Goal: Find specific page/section: Find specific page/section

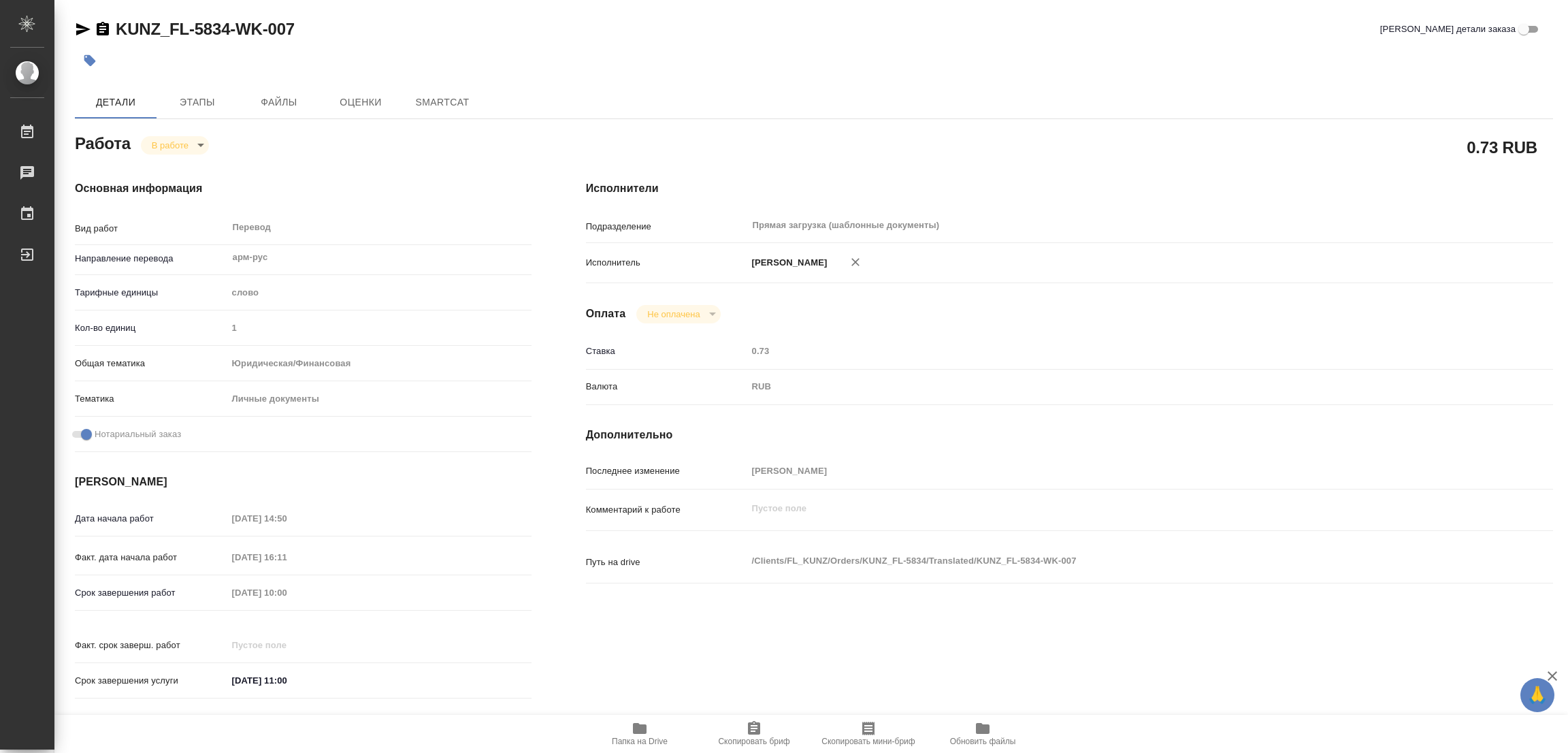
type textarea "x"
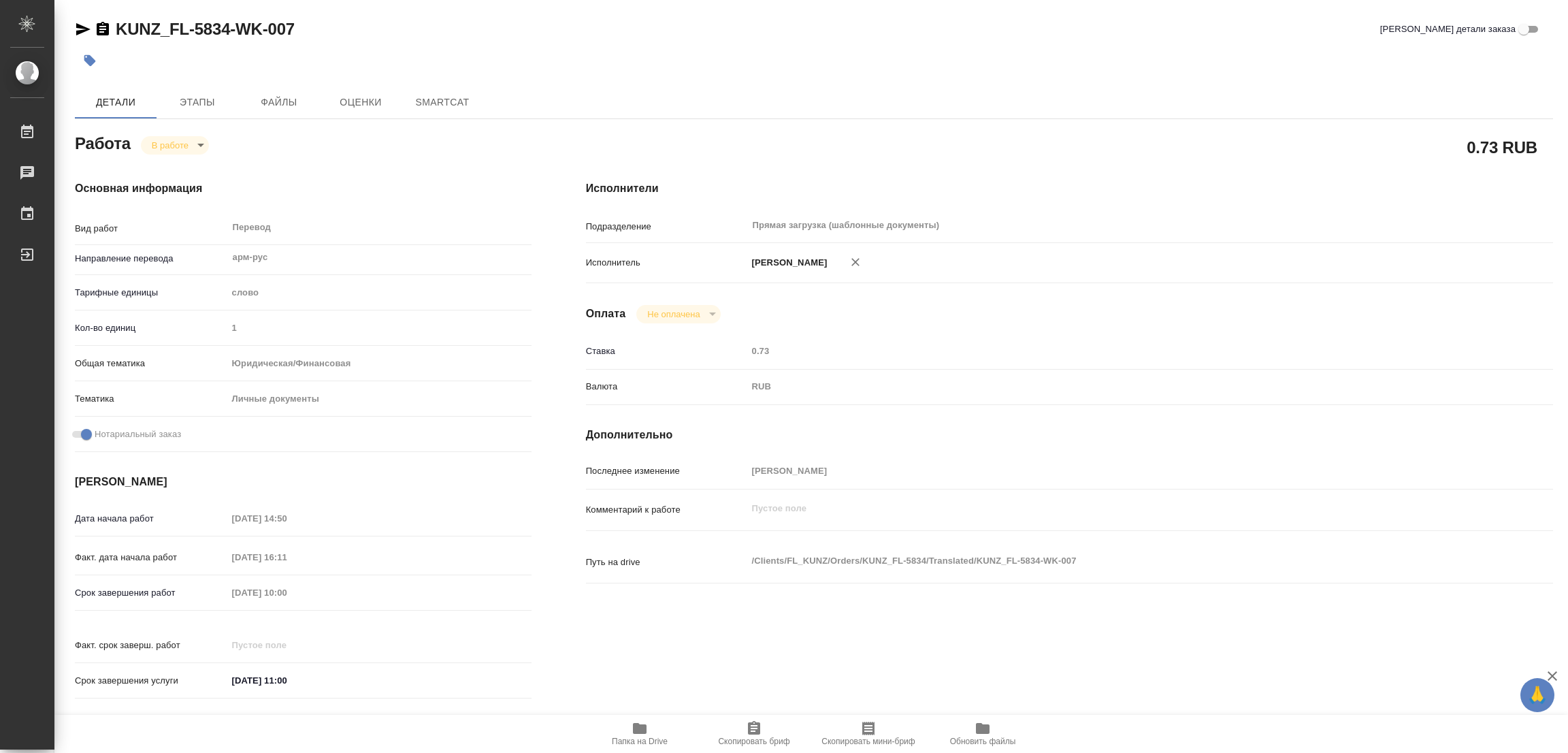
type textarea "x"
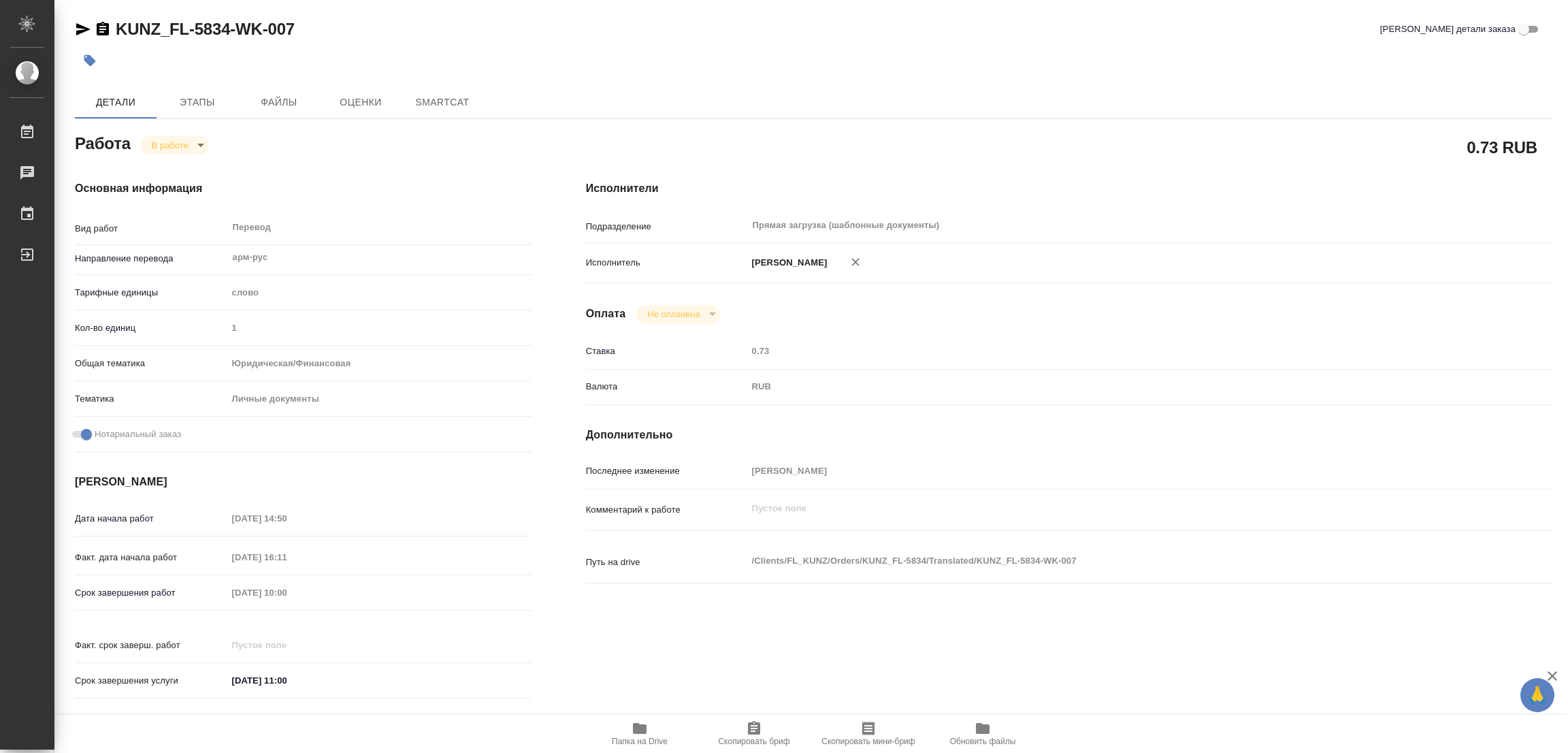
type textarea "x"
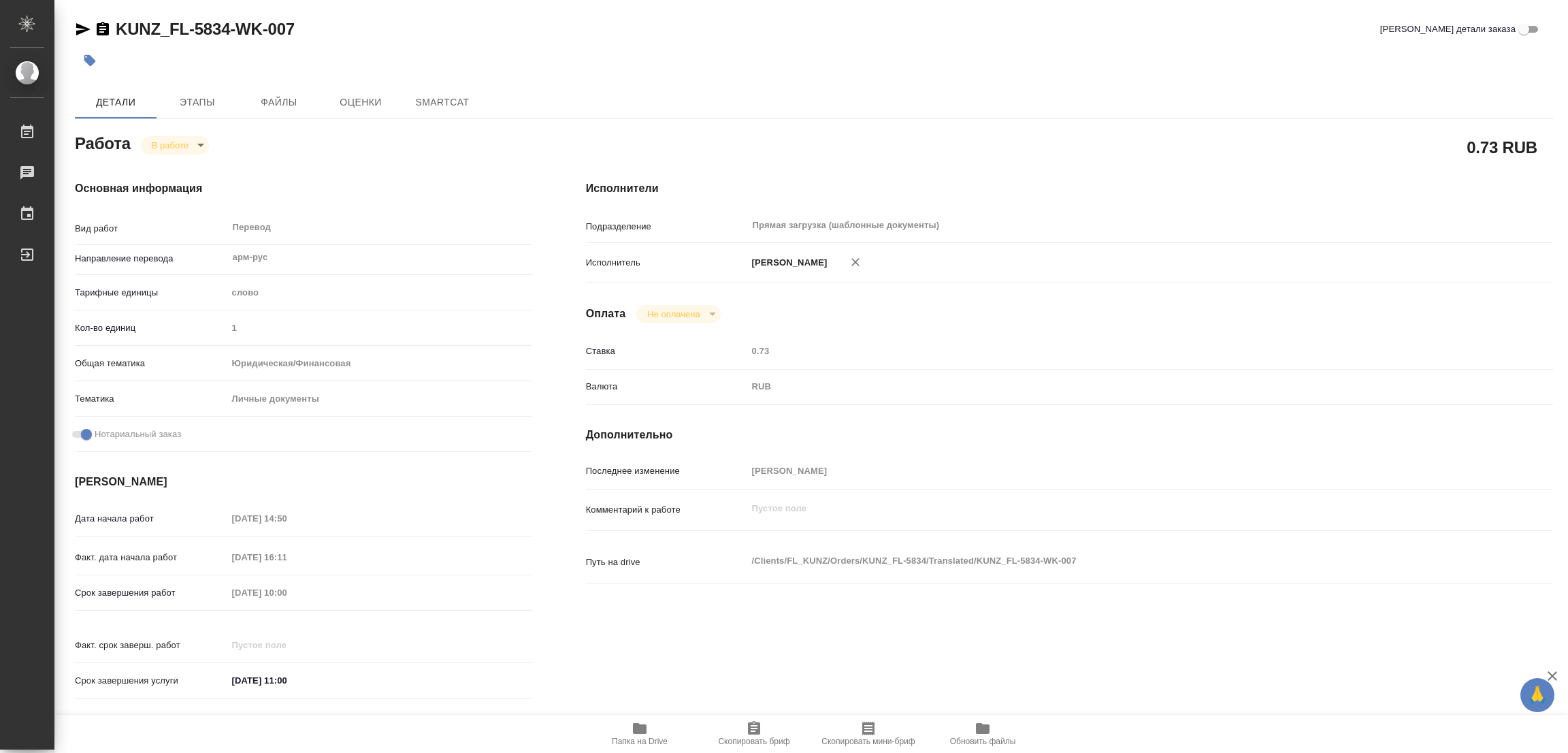
type textarea "x"
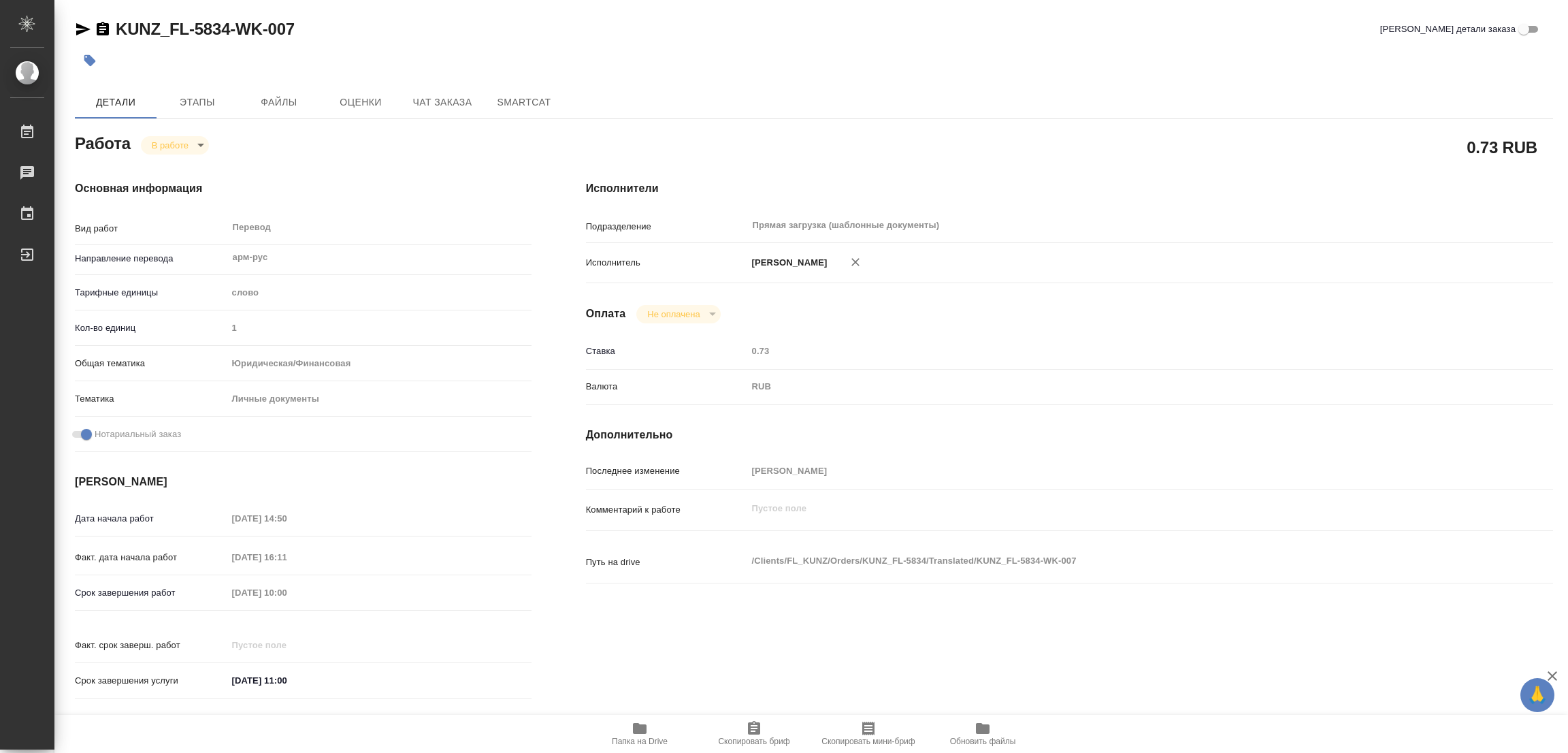
type textarea "x"
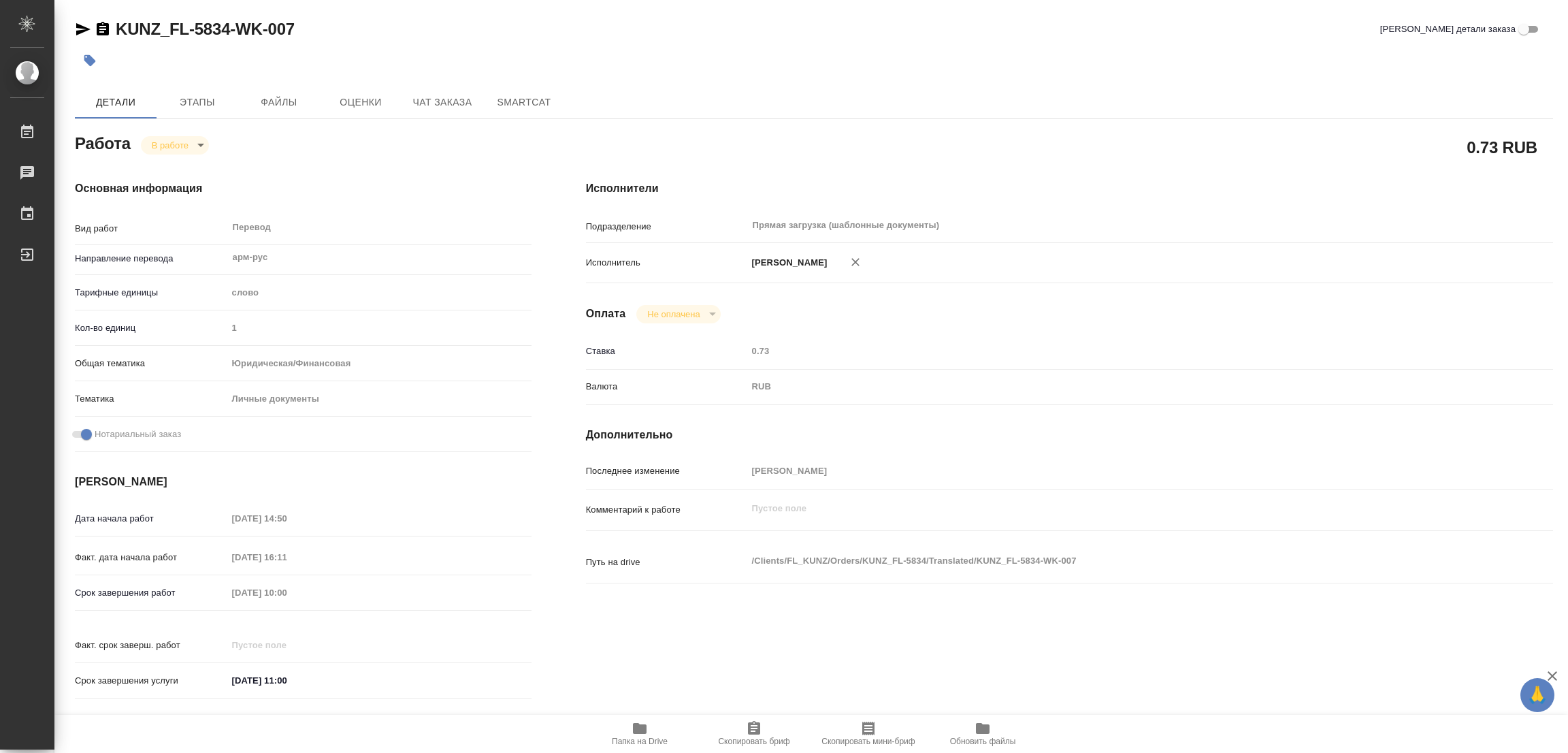
type textarea "x"
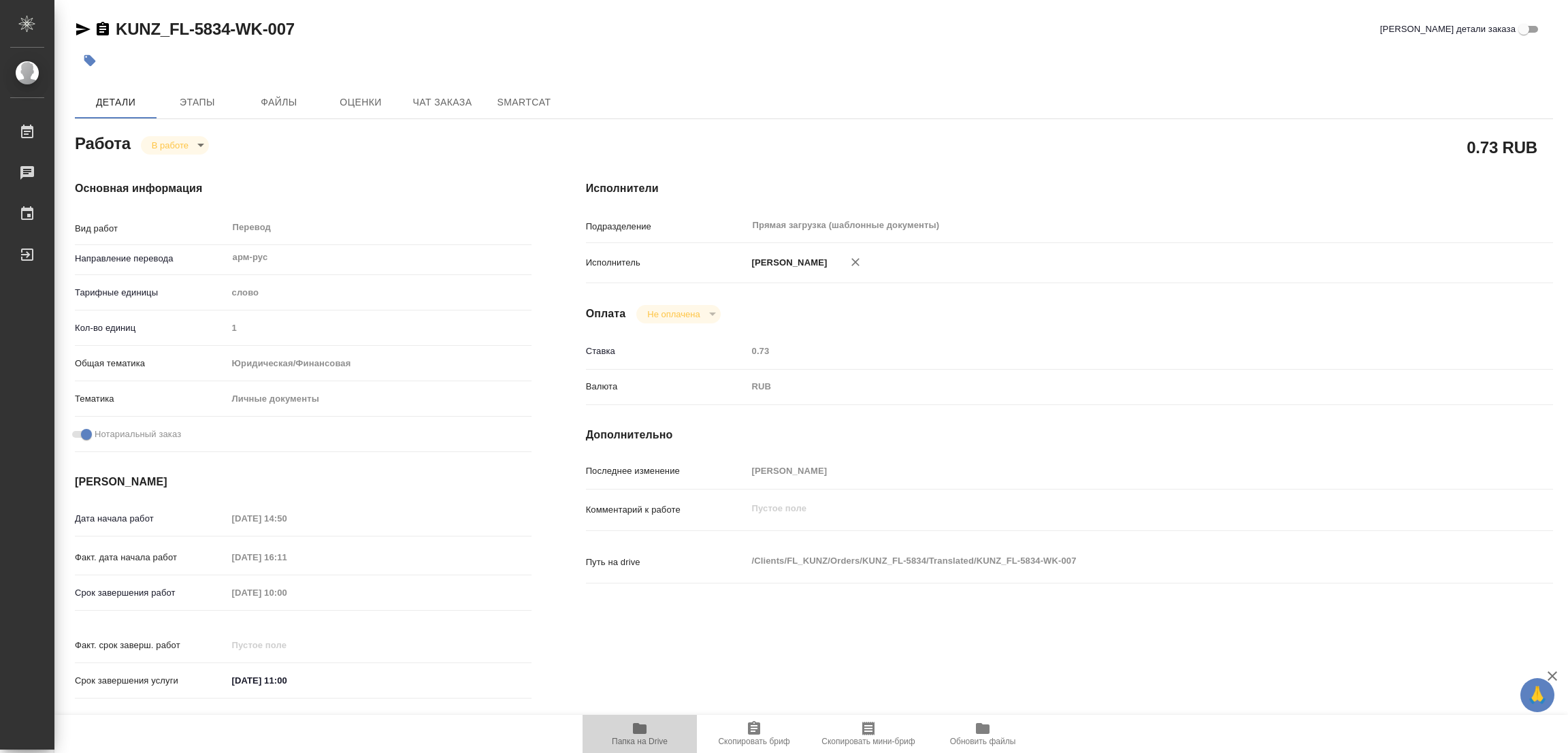
click at [636, 728] on icon "button" at bounding box center [640, 728] width 14 height 11
